Goal: Obtain resource: Download file/media

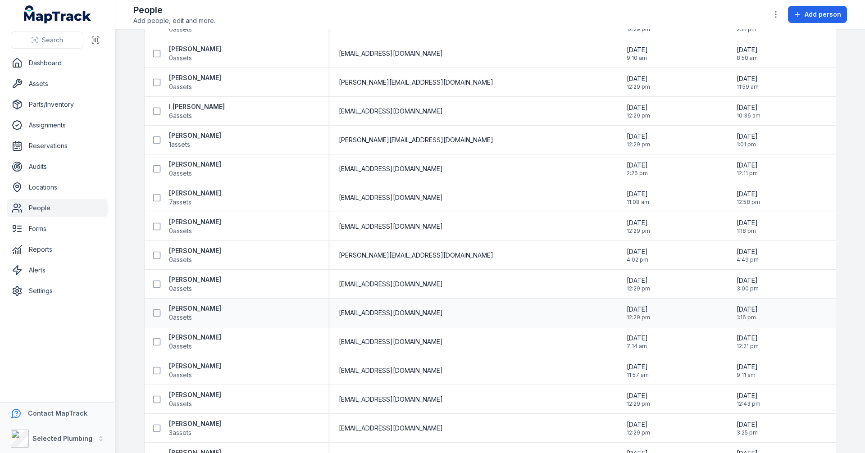
scroll to position [1089, 0]
click at [187, 133] on strong "[PERSON_NAME]" at bounding box center [195, 135] width 52 height 9
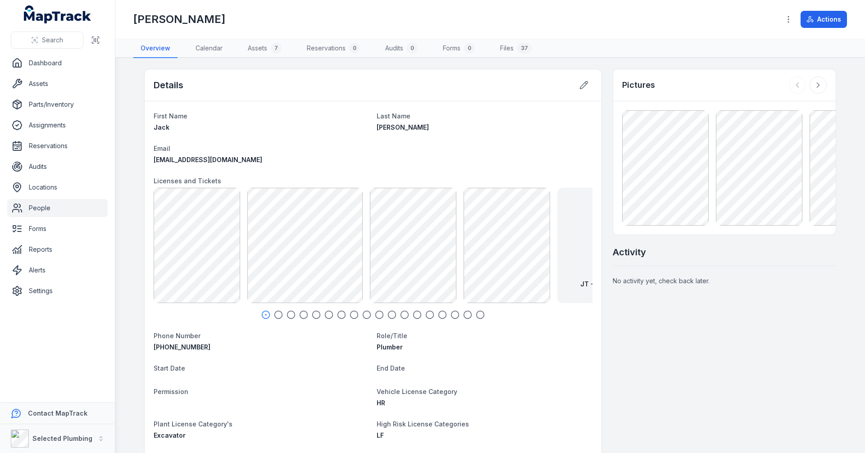
click at [231, 211] on icon "button" at bounding box center [278, 314] width 9 height 9
drag, startPoint x: 541, startPoint y: 260, endPoint x: 357, endPoint y: 259, distance: 183.9
click at [231, 211] on div "JT - White Card Front 41.05 KB" at bounding box center [390, 245] width 115 height 115
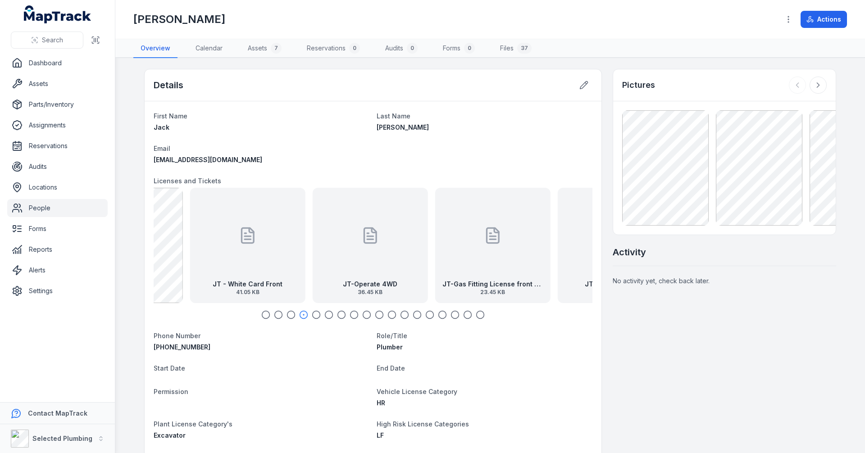
drag, startPoint x: 502, startPoint y: 263, endPoint x: 316, endPoint y: 262, distance: 186.6
click at [231, 211] on div "JT-Operate 4WD 36.45 KB" at bounding box center [370, 245] width 115 height 115
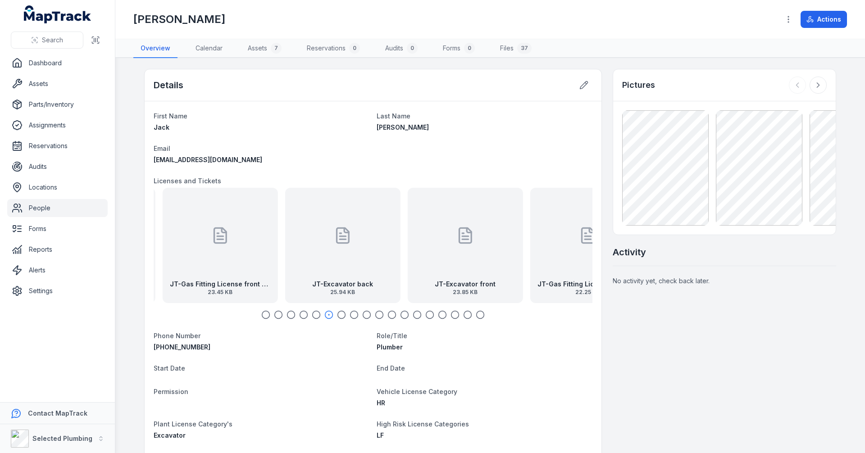
drag, startPoint x: 319, startPoint y: 263, endPoint x: 302, endPoint y: 263, distance: 17.1
click at [231, 211] on div "JT-Excavator back 25.94 KB" at bounding box center [342, 245] width 115 height 115
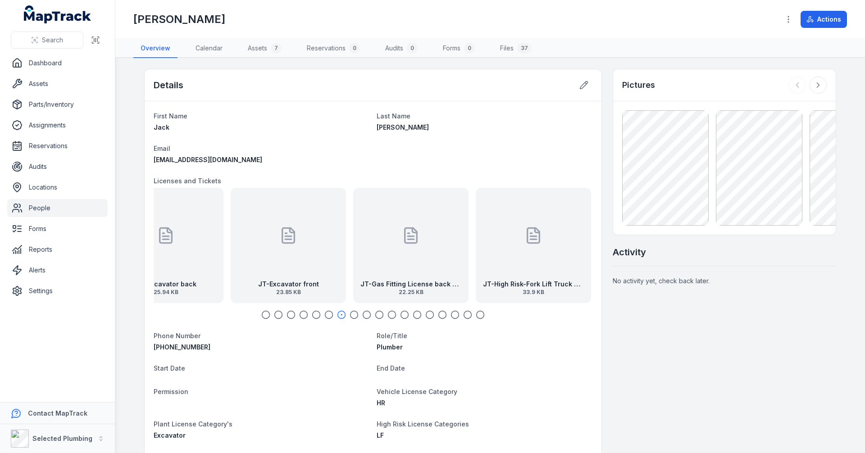
drag, startPoint x: 358, startPoint y: 268, endPoint x: 311, endPoint y: 268, distance: 46.9
click at [231, 211] on div "JT-Excavator front 23.85 KB" at bounding box center [288, 245] width 115 height 115
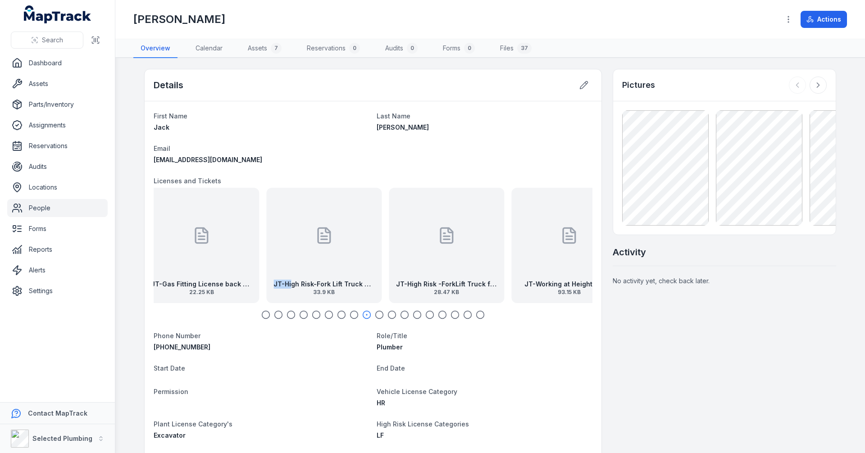
drag, startPoint x: 461, startPoint y: 258, endPoint x: 292, endPoint y: 266, distance: 168.7
click at [231, 211] on div "JT-High Risk-Fork Lift Truck back exp [DATE] 33.9 KB" at bounding box center [323, 245] width 115 height 115
drag, startPoint x: 495, startPoint y: 260, endPoint x: 336, endPoint y: 260, distance: 159.1
click at [231, 211] on div at bounding box center [455, 235] width 18 height 81
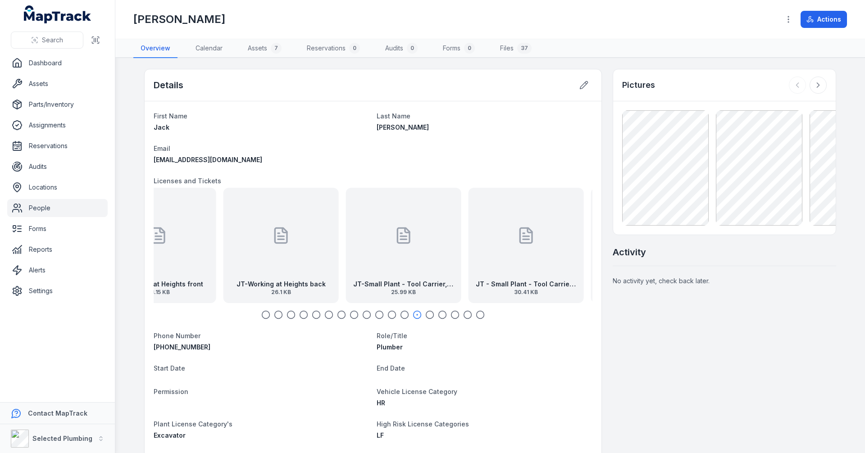
drag, startPoint x: 478, startPoint y: 255, endPoint x: 335, endPoint y: 255, distance: 143.3
click at [231, 211] on div "JT-Small Plant - Tool Carrier, Roller, Water Vehicle, Tip Truck, Light Vehicle …" at bounding box center [403, 245] width 115 height 115
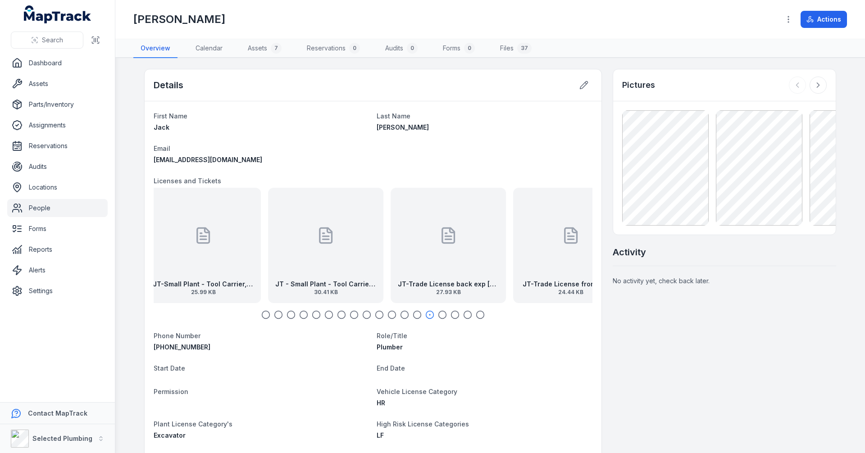
drag, startPoint x: 496, startPoint y: 256, endPoint x: 290, endPoint y: 256, distance: 205.9
click at [231, 211] on div at bounding box center [326, 235] width 18 height 81
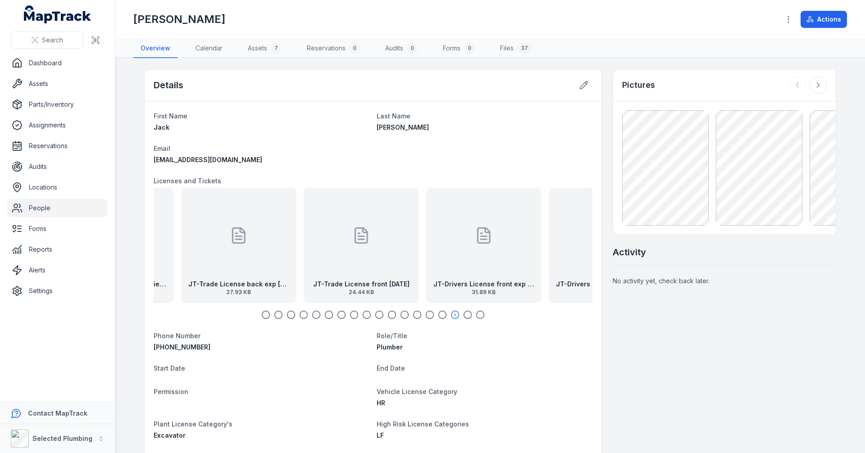
drag, startPoint x: 380, startPoint y: 261, endPoint x: 246, endPoint y: 265, distance: 134.3
click at [231, 211] on div "JT-Trade License back exp [DATE] 27.93 KB" at bounding box center [238, 245] width 115 height 115
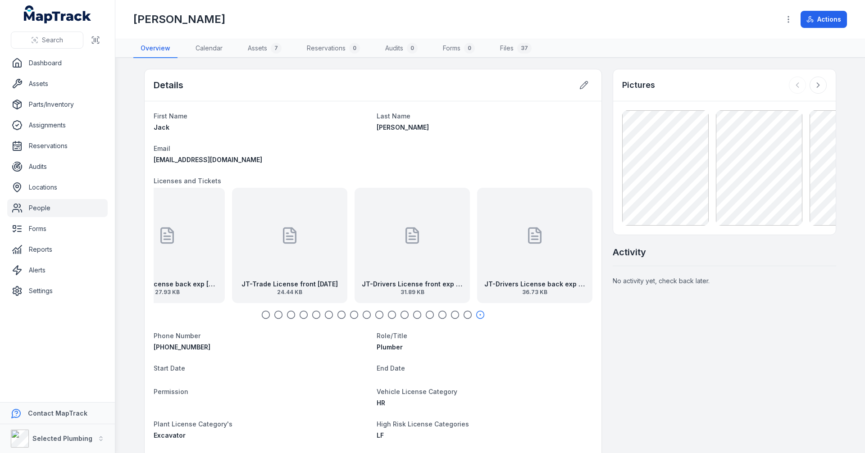
click at [231, 211] on div "JT-Drivers License front exp [DATE] 31.89 KB" at bounding box center [412, 245] width 115 height 115
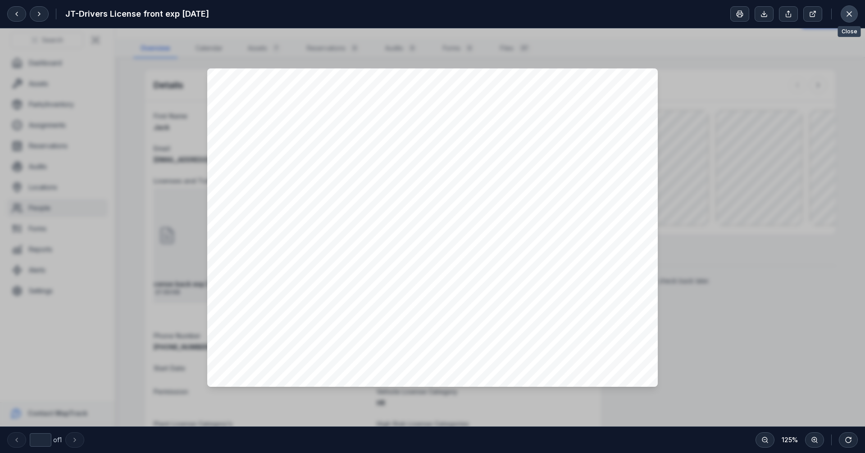
click at [231, 14] on icon at bounding box center [849, 13] width 9 height 9
